Goal: Task Accomplishment & Management: Use online tool/utility

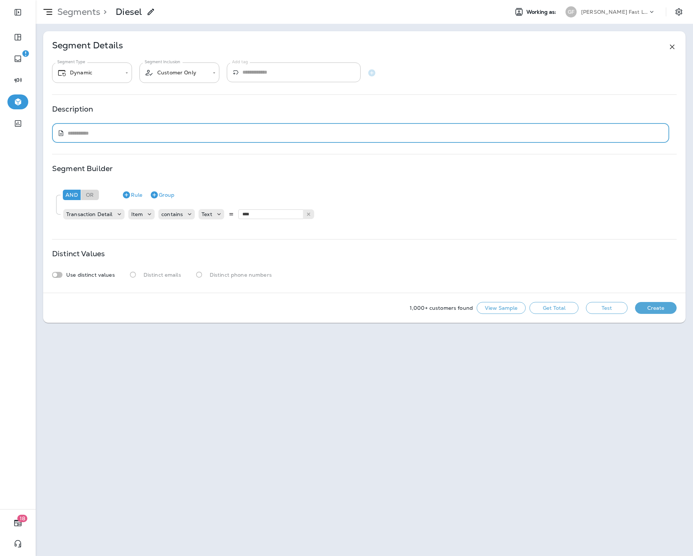
click at [561, 308] on button "Get Total" at bounding box center [554, 308] width 49 height 12
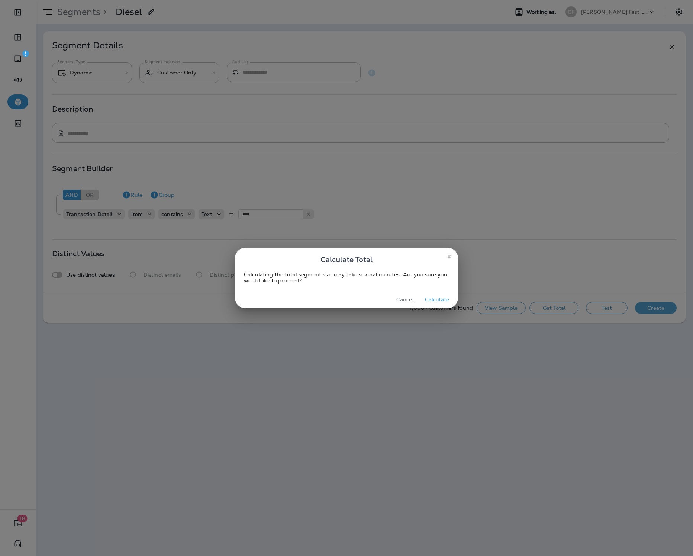
click at [443, 300] on button "Calculate" at bounding box center [437, 300] width 30 height 12
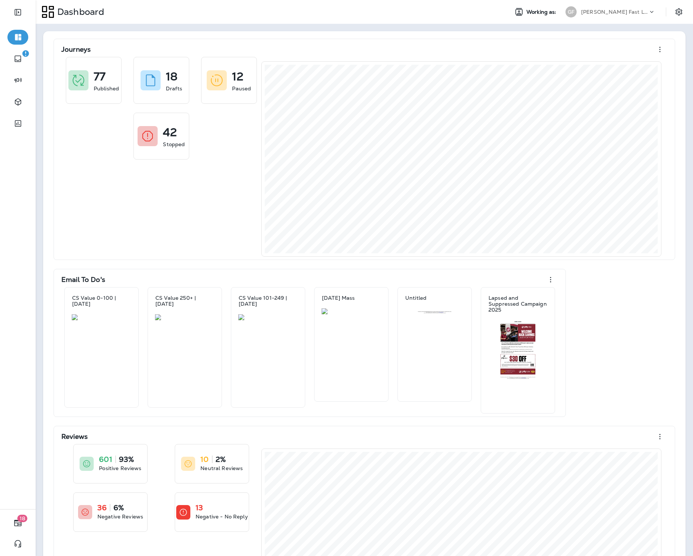
click at [629, 10] on p "[PERSON_NAME] Fast Lube dba [PERSON_NAME]" at bounding box center [614, 12] width 67 height 6
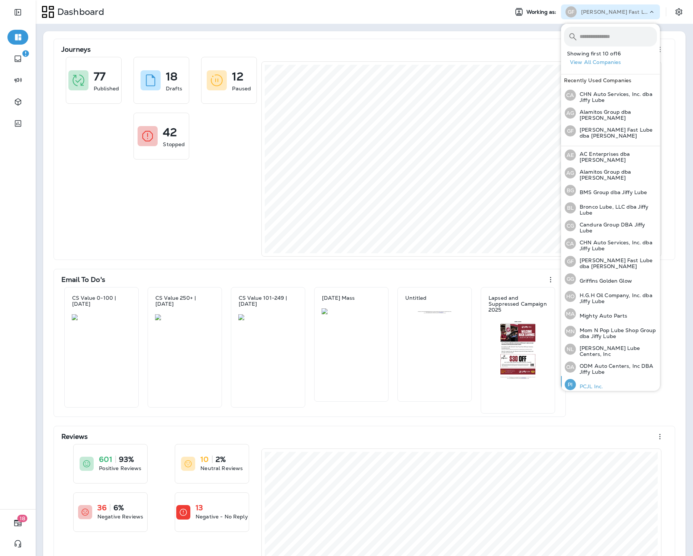
scroll to position [37, 0]
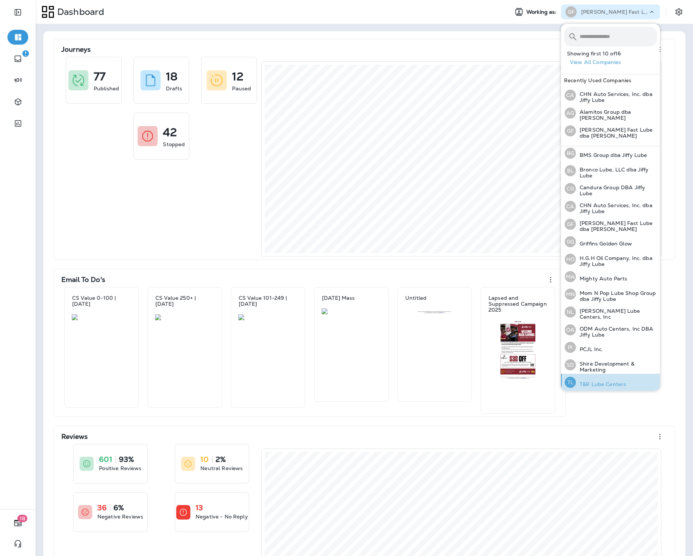
click at [618, 376] on div "TL T&R Lube Centers" at bounding box center [595, 382] width 67 height 17
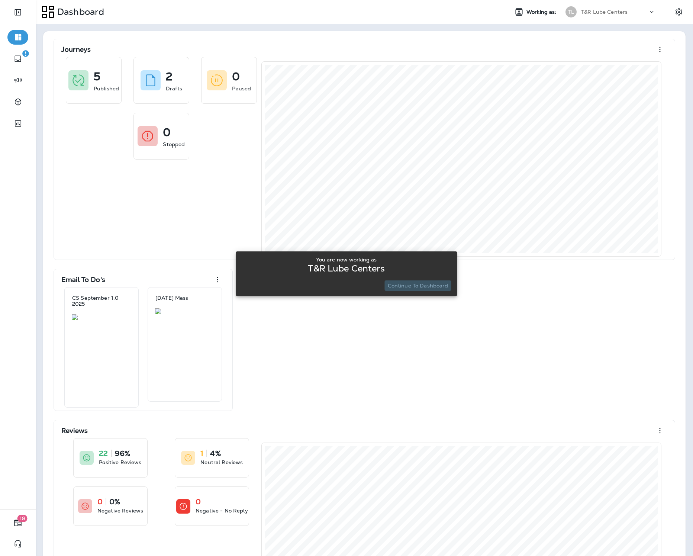
click at [443, 288] on p "Continue to Dashboard" at bounding box center [418, 286] width 61 height 6
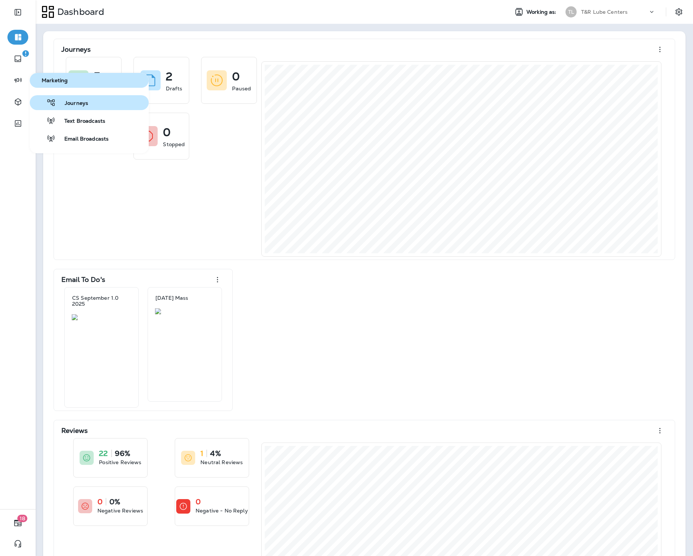
click at [72, 110] on button "Journeys" at bounding box center [89, 102] width 119 height 15
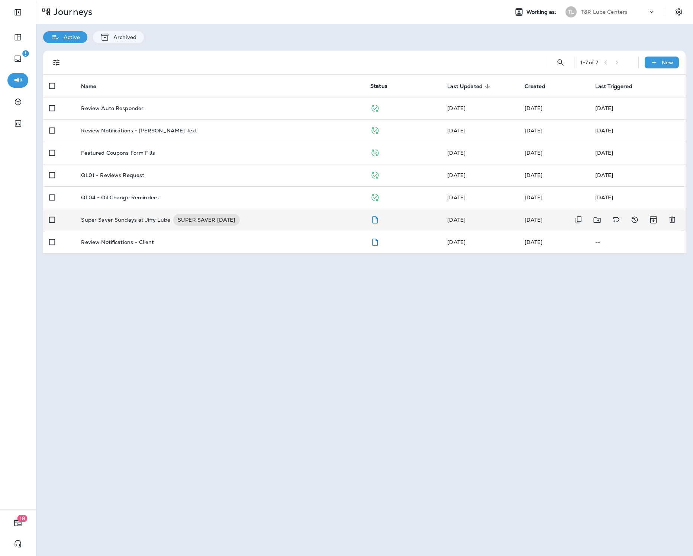
click at [151, 213] on td "Super Saver Sundays at Jiffy Lube SUPER SAVER SUNDAY" at bounding box center [219, 220] width 289 height 22
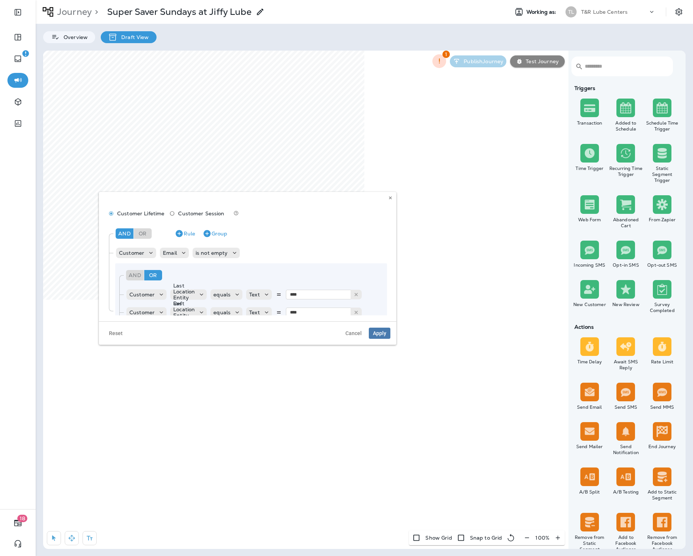
scroll to position [49, 0]
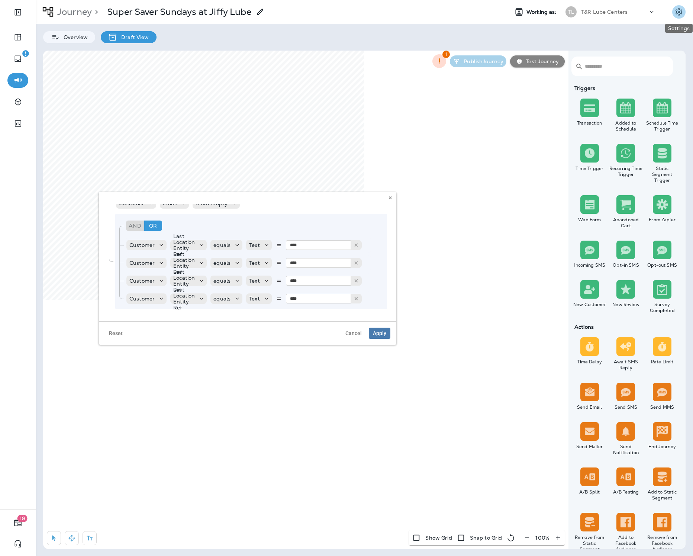
click at [675, 11] on icon "Settings" at bounding box center [679, 11] width 9 height 9
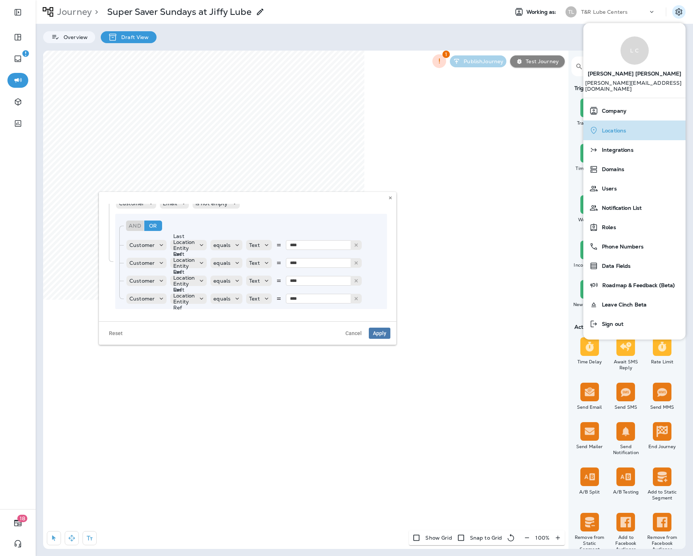
click at [623, 128] on div "Locations" at bounding box center [635, 130] width 96 height 15
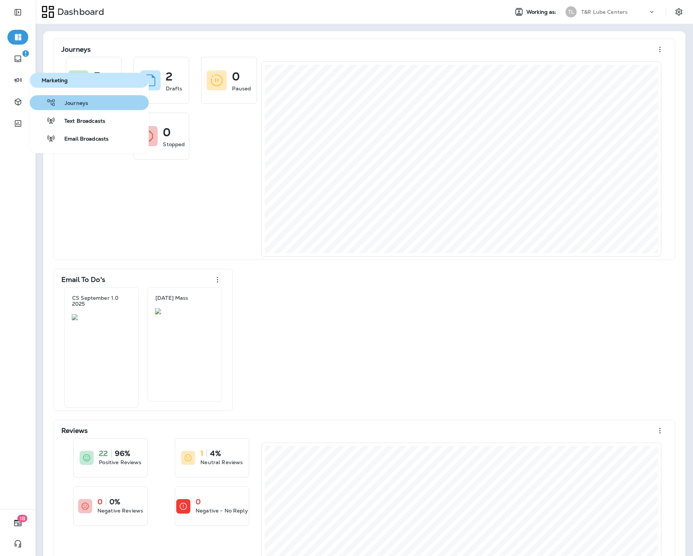
click at [74, 96] on button "Journeys" at bounding box center [89, 102] width 119 height 15
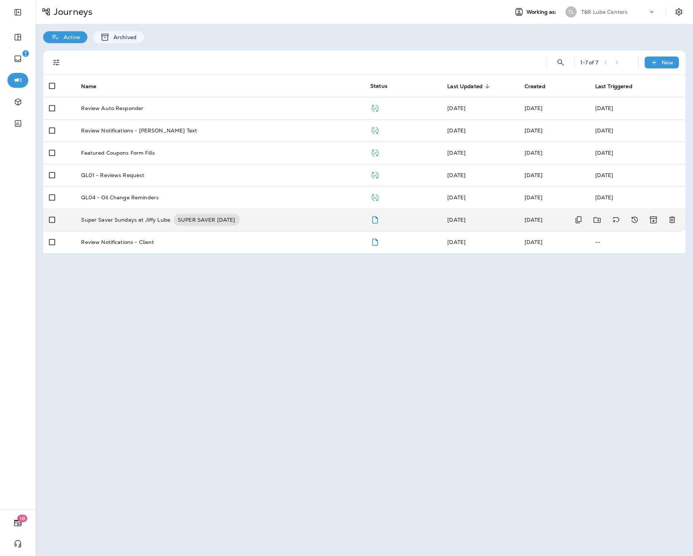
click at [142, 218] on p "Super Saver Sundays at Jiffy Lube" at bounding box center [125, 220] width 89 height 12
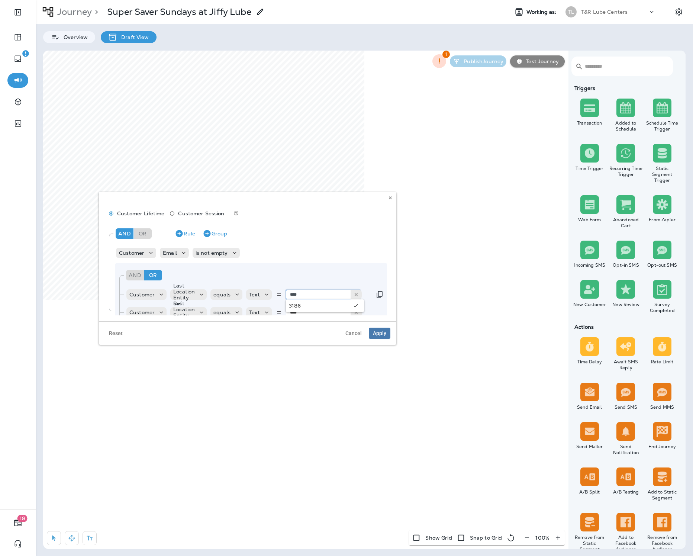
click at [311, 294] on input "****" at bounding box center [323, 295] width 74 height 10
click at [140, 39] on p "Draft View" at bounding box center [133, 37] width 31 height 6
click at [311, 296] on input "****" at bounding box center [323, 295] width 74 height 10
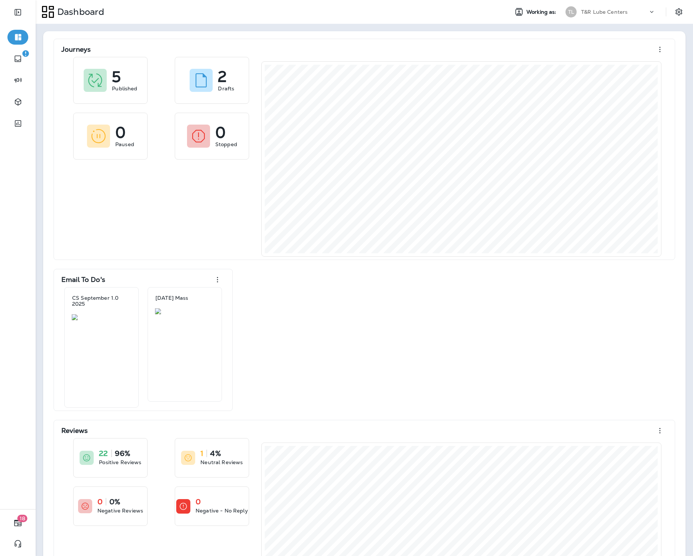
click at [413, 304] on div "Journeys 5 Published 2 Drafts 0 Paused 0 Stopped Email To Do's CS September 1.0…" at bounding box center [365, 340] width 628 height 603
click at [596, 15] on p "T&R Lube Centers" at bounding box center [604, 12] width 47 height 6
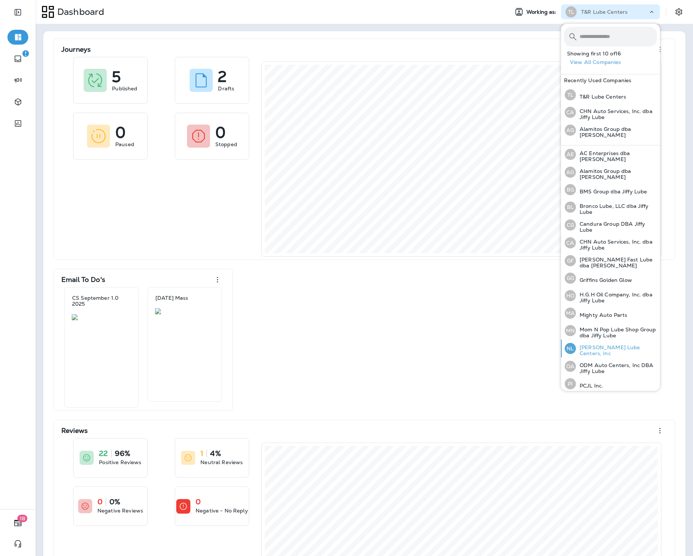
click at [606, 347] on p "[PERSON_NAME] Lube Centers, Inc" at bounding box center [616, 351] width 81 height 12
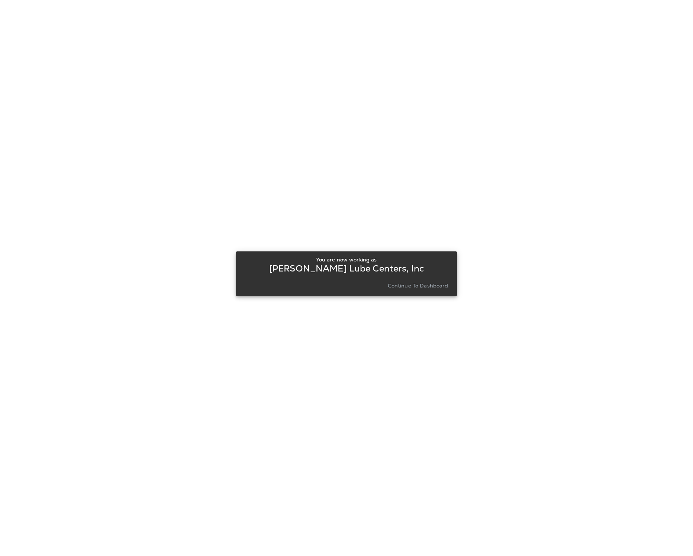
click at [411, 283] on p "Continue to Dashboard" at bounding box center [418, 286] width 61 height 6
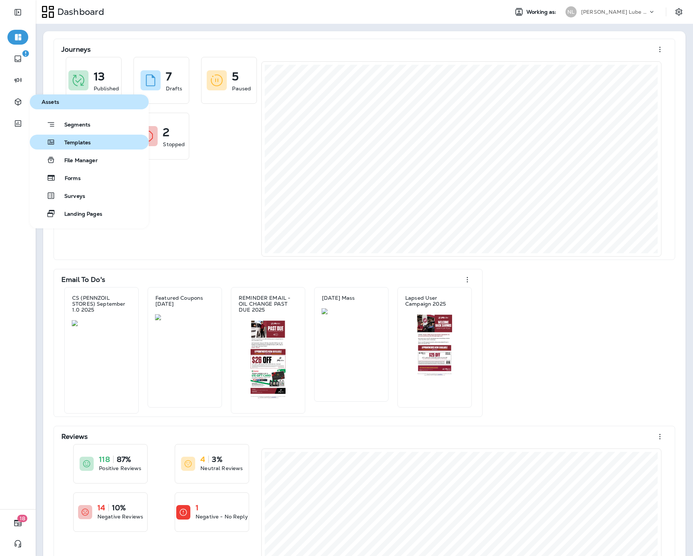
click at [77, 147] on button "Templates" at bounding box center [89, 142] width 119 height 15
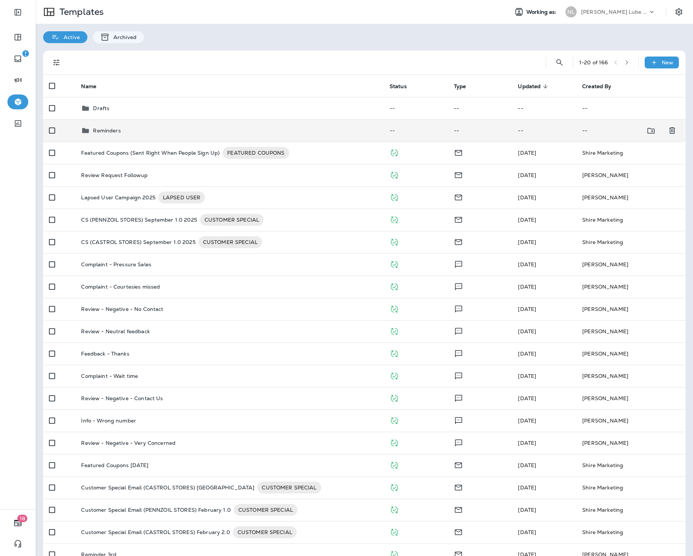
click at [137, 125] on td "Reminders" at bounding box center [229, 130] width 308 height 22
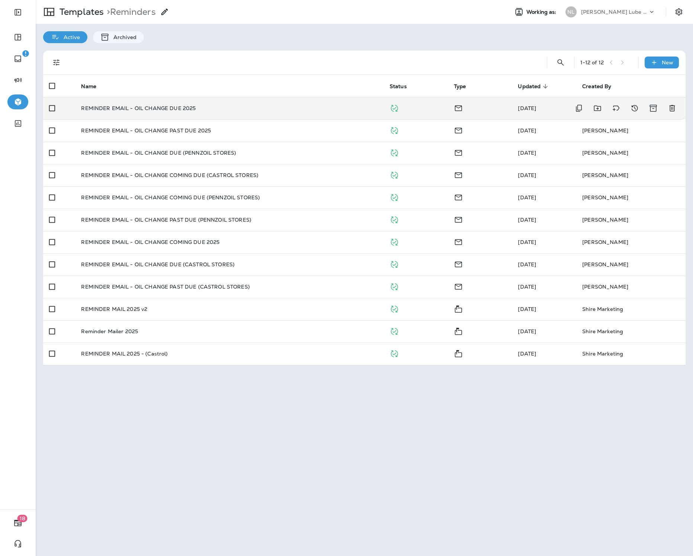
click at [219, 110] on div "REMINDER EMAIL - OIL CHANGE DUE 2025" at bounding box center [229, 108] width 297 height 6
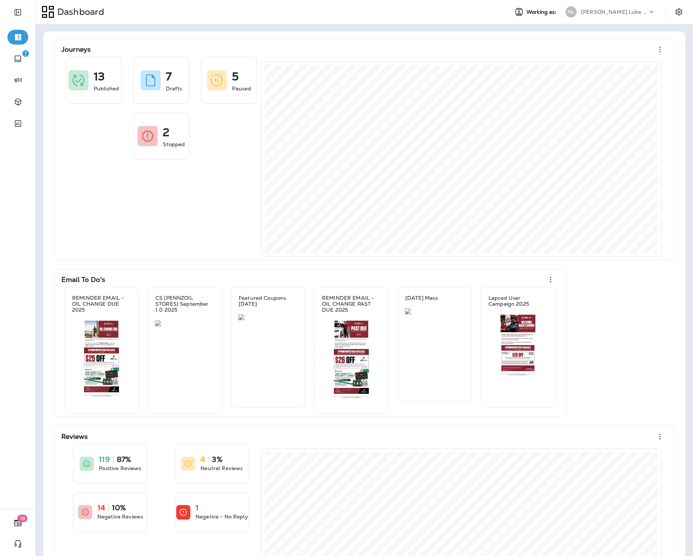
click at [589, 20] on div "Dashboard Working as: [PERSON_NAME] Lube Centers, Inc" at bounding box center [365, 12] width 658 height 24
click at [592, 12] on p "[PERSON_NAME] Lube Centers, Inc" at bounding box center [614, 12] width 67 height 6
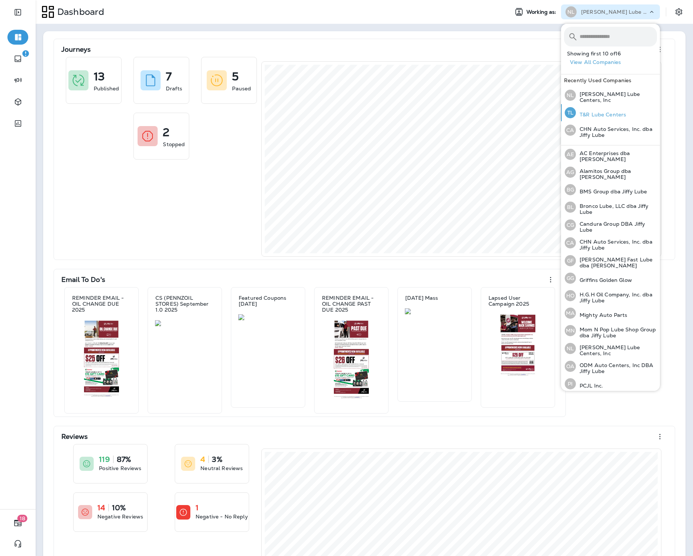
click at [590, 108] on div "TL T&R Lube Centers" at bounding box center [595, 112] width 67 height 17
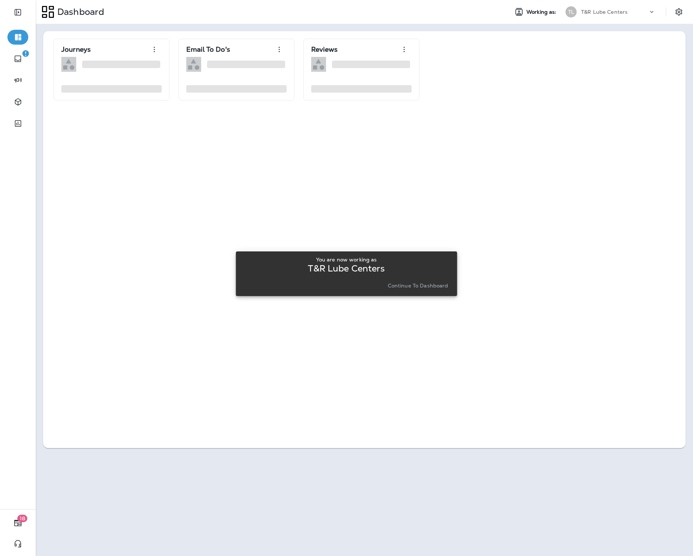
click at [433, 285] on p "Continue to Dashboard" at bounding box center [418, 286] width 61 height 6
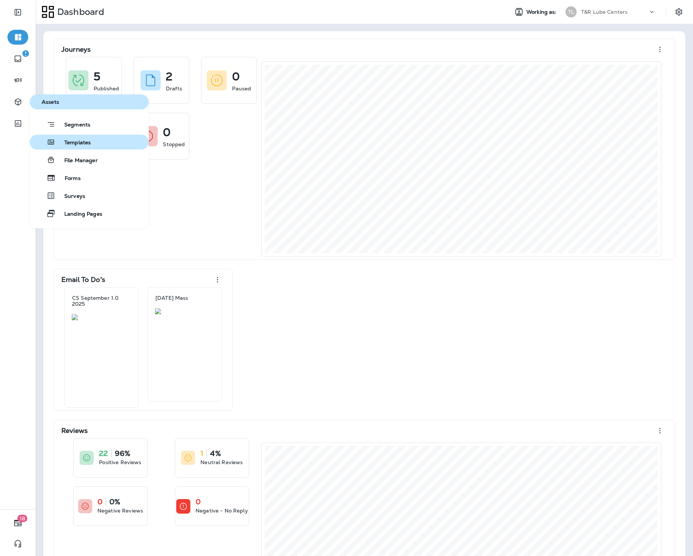
click at [85, 144] on span "Templates" at bounding box center [72, 143] width 35 height 7
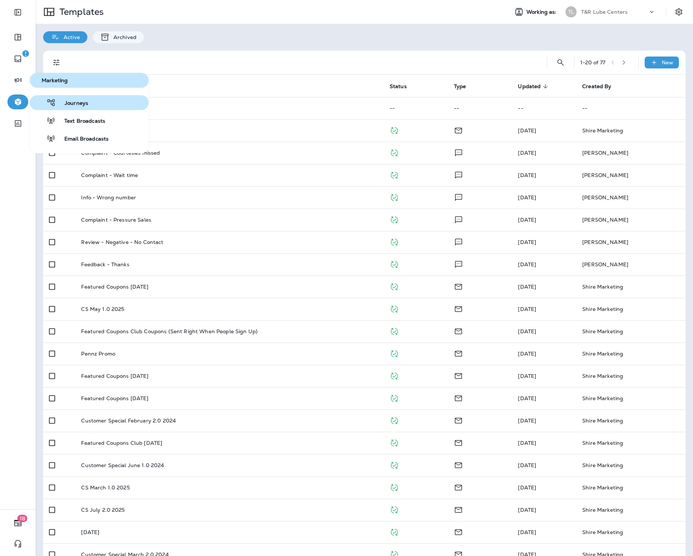
click at [84, 109] on button "Journeys" at bounding box center [89, 102] width 119 height 15
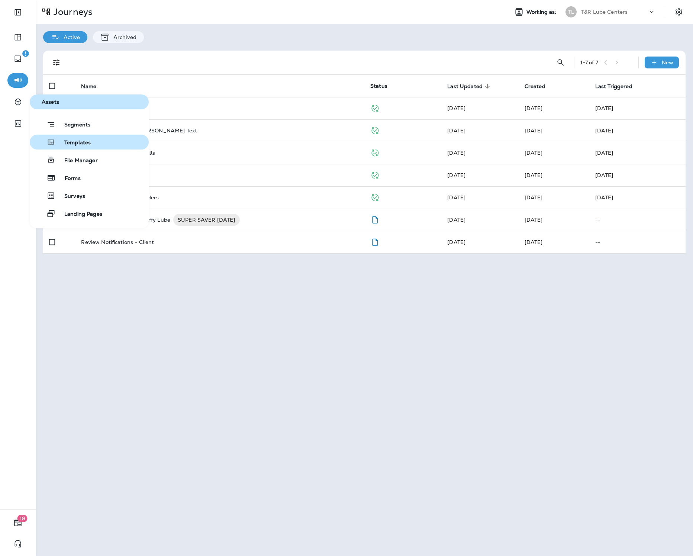
click at [84, 140] on span "Templates" at bounding box center [72, 143] width 35 height 7
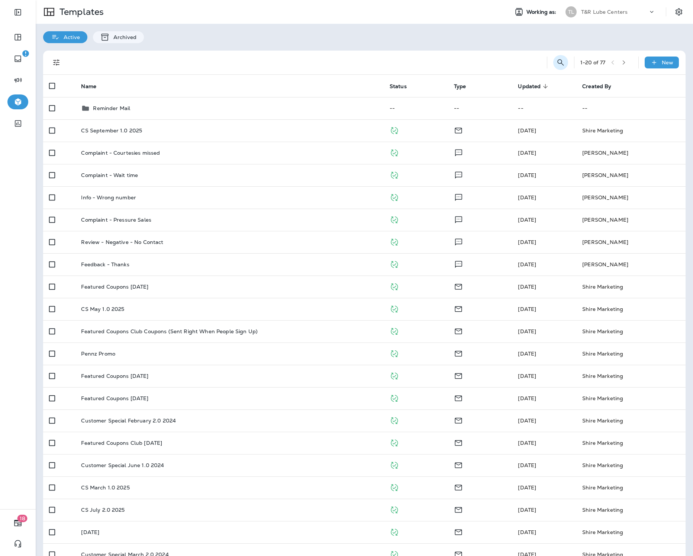
click at [556, 63] on button "Search Templates" at bounding box center [561, 62] width 15 height 15
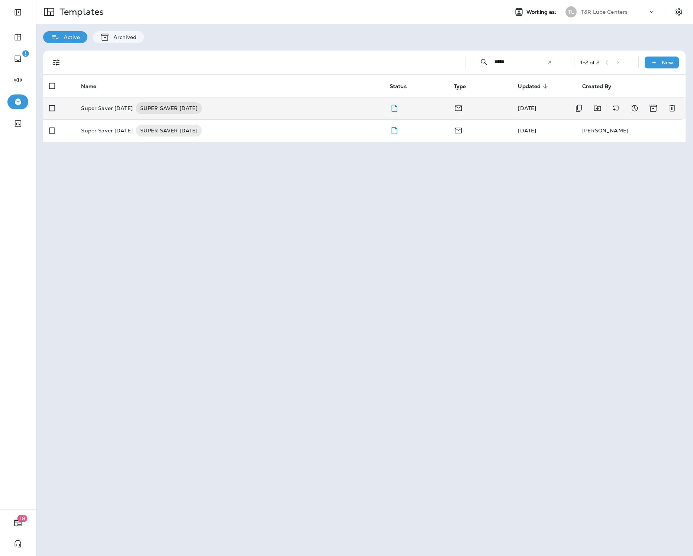
type input "*****"
click at [314, 112] on div "Super Saver [DATE] SUPER SAVER [DATE]" at bounding box center [229, 108] width 297 height 12
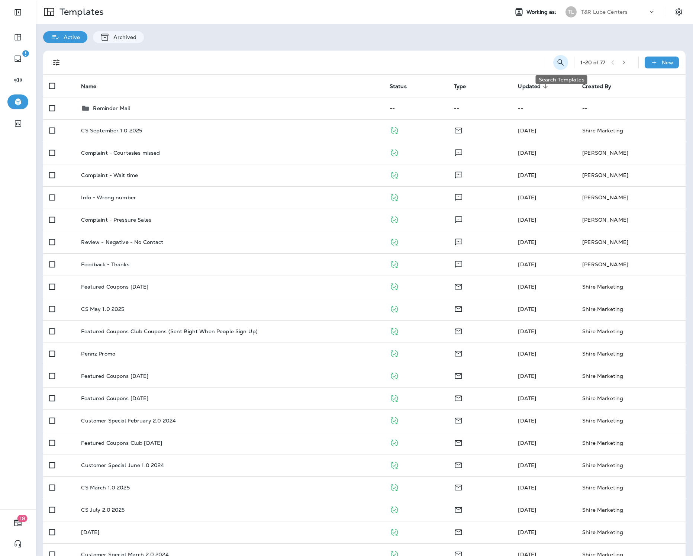
click at [560, 63] on icon "Search Templates" at bounding box center [561, 62] width 9 height 9
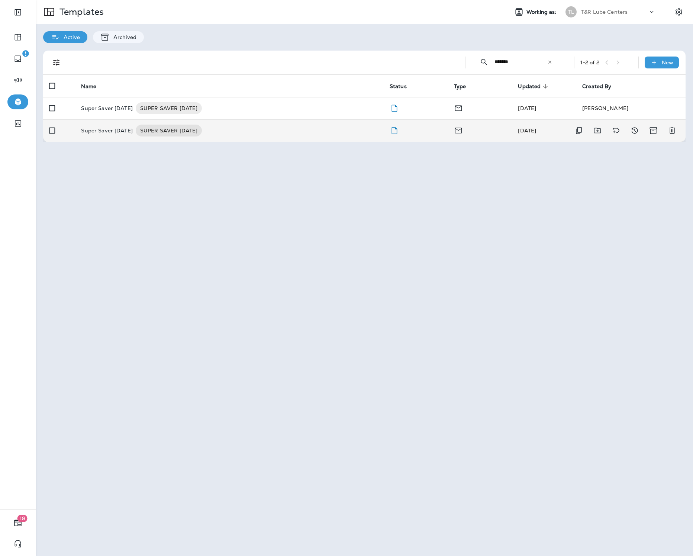
type input "*******"
click at [257, 129] on div "Super Saver [DATE] SUPER SAVER [DATE]" at bounding box center [229, 131] width 297 height 12
